Goal: Information Seeking & Learning: Learn about a topic

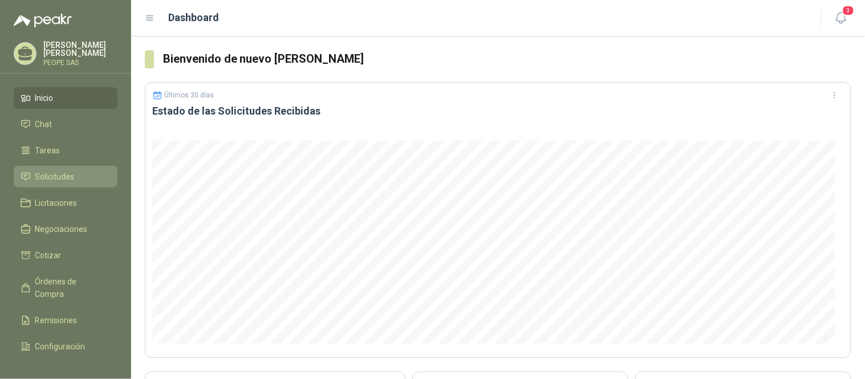
click at [67, 177] on span "Solicitudes" at bounding box center [54, 177] width 39 height 13
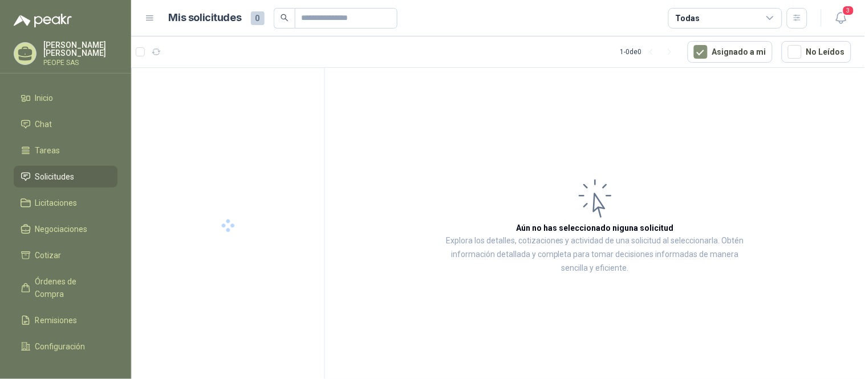
click at [730, 19] on div "Todas" at bounding box center [726, 18] width 114 height 21
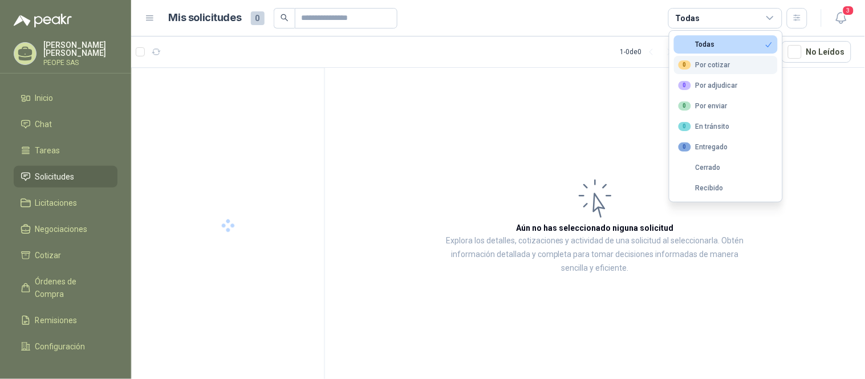
click at [726, 64] on div "0 Por cotizar" at bounding box center [705, 64] width 52 height 9
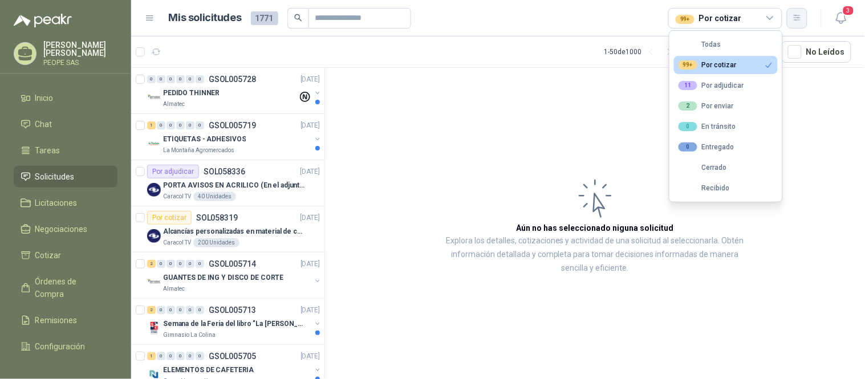
click at [799, 20] on icon "button" at bounding box center [797, 18] width 6 height 6
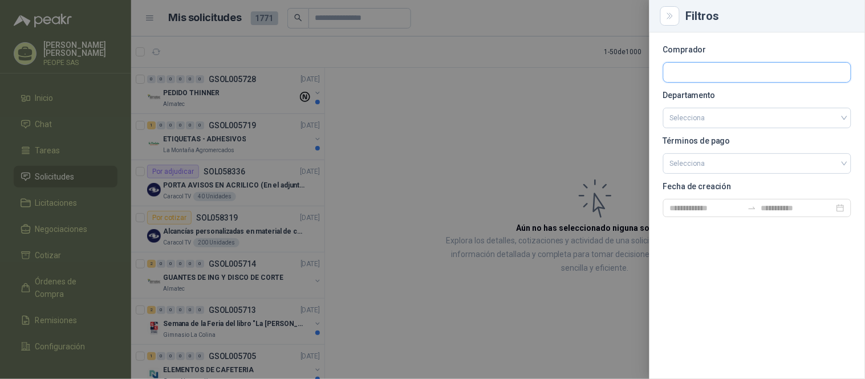
click at [721, 70] on input "text" at bounding box center [757, 72] width 187 height 19
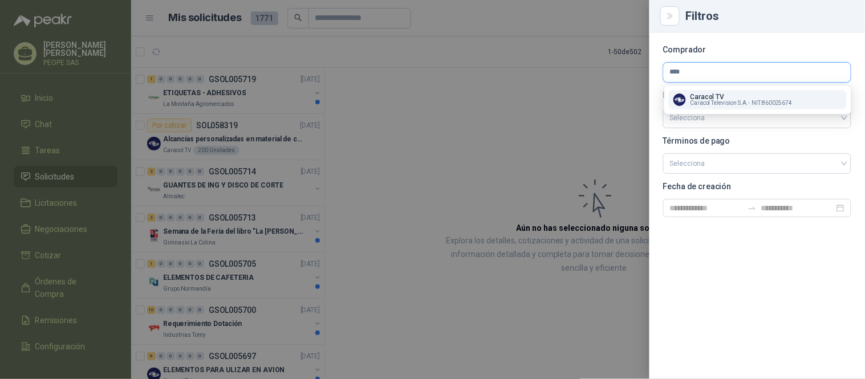
type input "****"
click at [736, 96] on p "Caracol TV" at bounding box center [742, 97] width 102 height 7
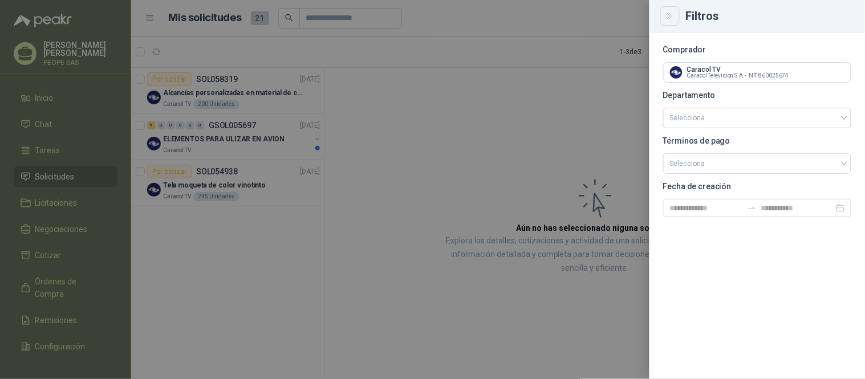
click at [668, 18] on icon "Close" at bounding box center [671, 16] width 10 height 10
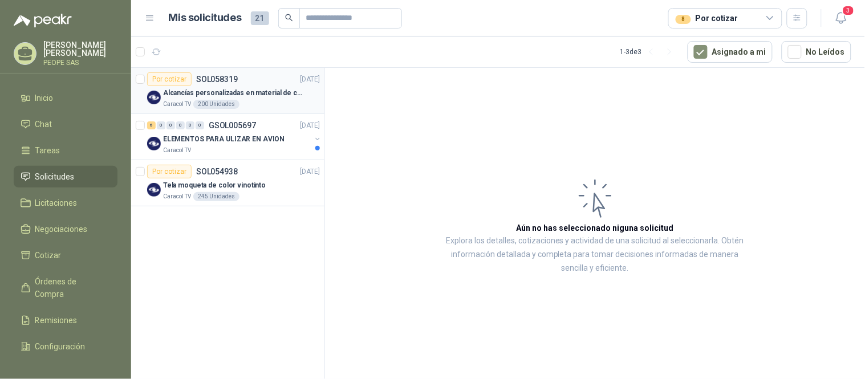
click at [258, 94] on p "Alcancías personalizadas en material de cerámica (VER ADJUNTO)" at bounding box center [234, 93] width 142 height 11
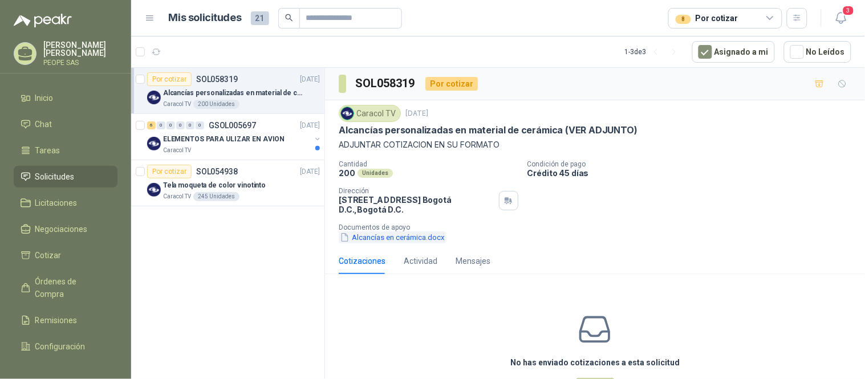
click at [420, 237] on button "Alcancías en cerámica.docx" at bounding box center [392, 238] width 107 height 12
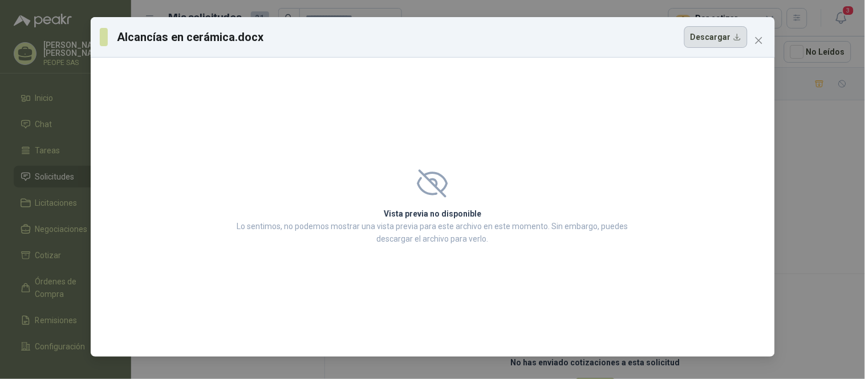
click at [726, 36] on button "Descargar" at bounding box center [716, 37] width 63 height 22
click at [757, 40] on icon "close" at bounding box center [759, 40] width 9 height 9
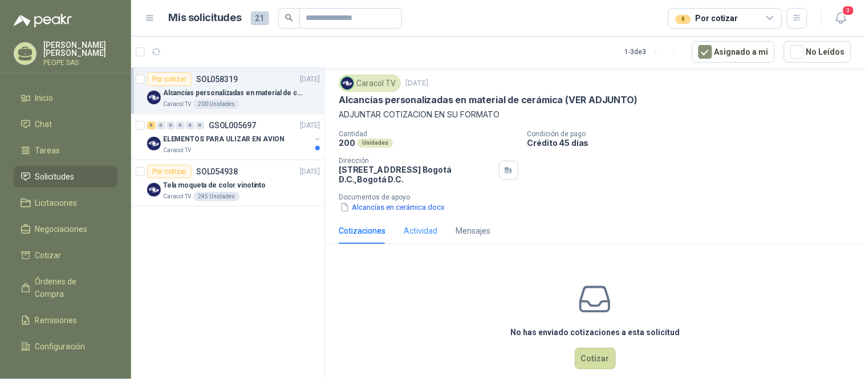
scroll to position [46, 0]
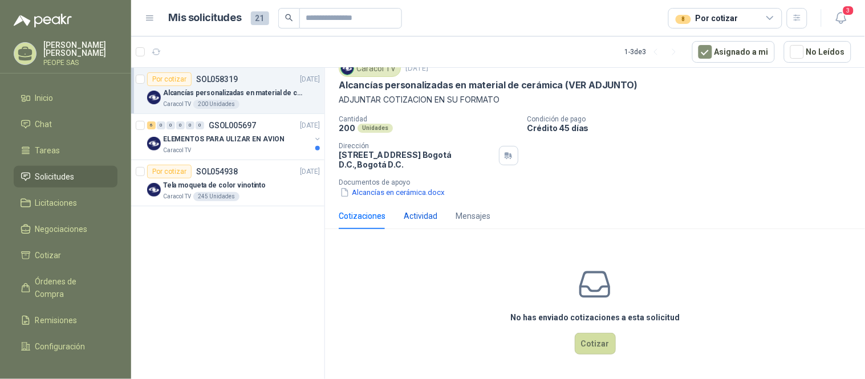
click at [417, 218] on div "Actividad" at bounding box center [421, 216] width 34 height 13
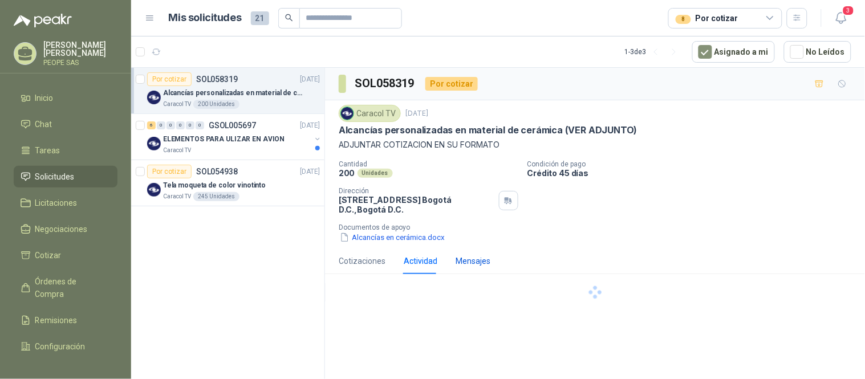
click at [472, 259] on div "Mensajes" at bounding box center [473, 261] width 35 height 13
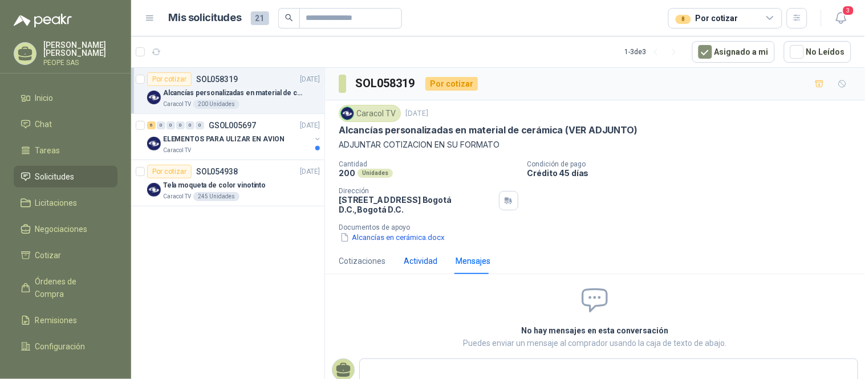
click at [423, 261] on div "Actividad" at bounding box center [421, 261] width 34 height 13
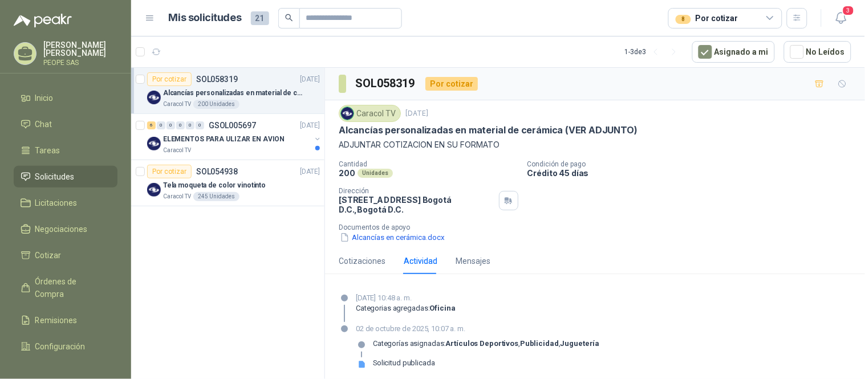
scroll to position [4, 0]
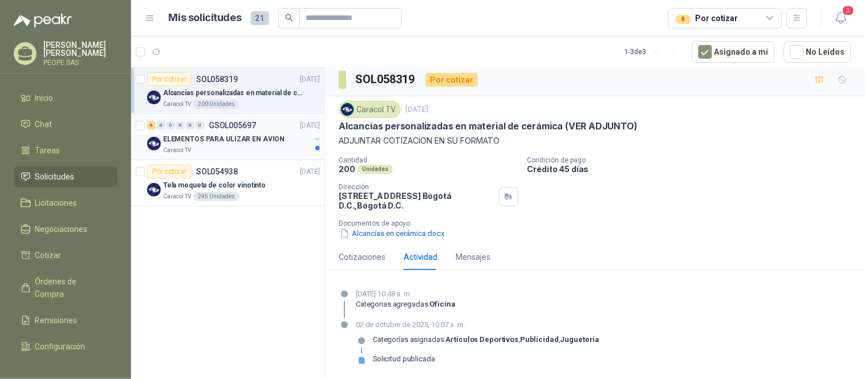
click at [246, 140] on p "ELEMENTOS PARA ULIZAR EN AVION" at bounding box center [224, 139] width 122 height 11
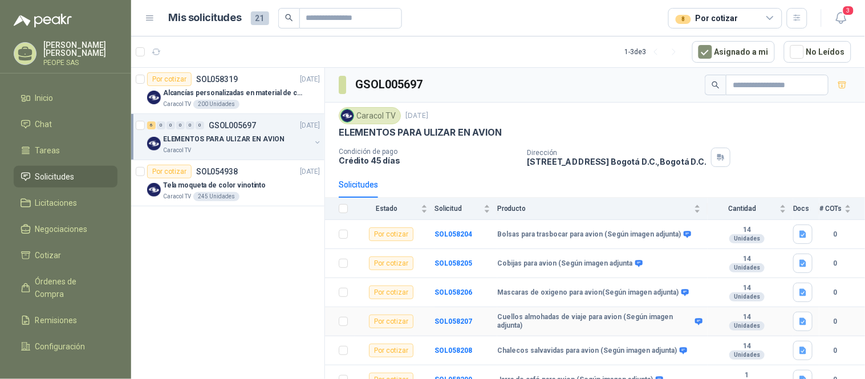
scroll to position [13, 0]
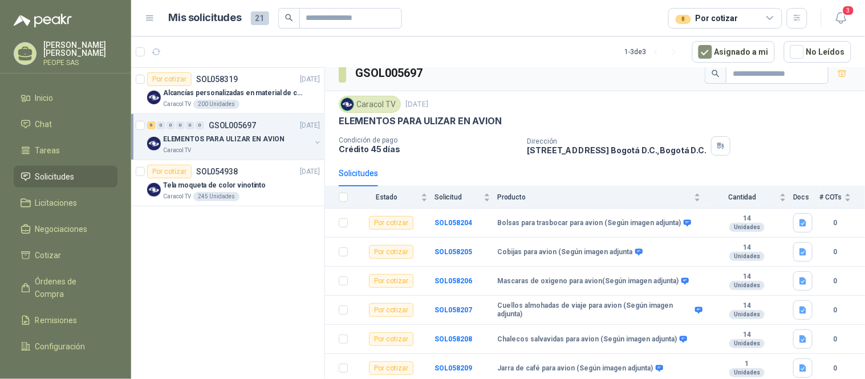
click at [435, 120] on p "ELEMENTOS PARA ULIZAR EN AVION" at bounding box center [420, 121] width 163 height 12
copy p "ELEMENTOS PARA ULIZAR EN AVION"
click at [259, 192] on div "Caracol TV 245 Unidades" at bounding box center [241, 196] width 157 height 9
